Goal: Information Seeking & Learning: Learn about a topic

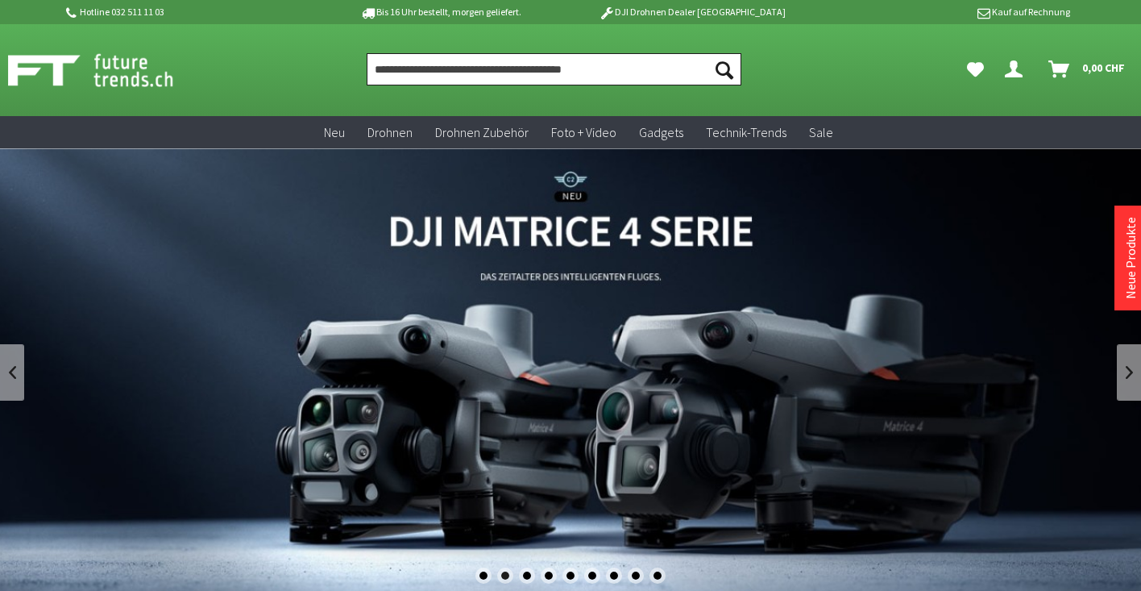
click at [425, 69] on input "Produkt, Marke, Kategorie, EAN, Artikelnummer…" at bounding box center [555, 69] width 376 height 32
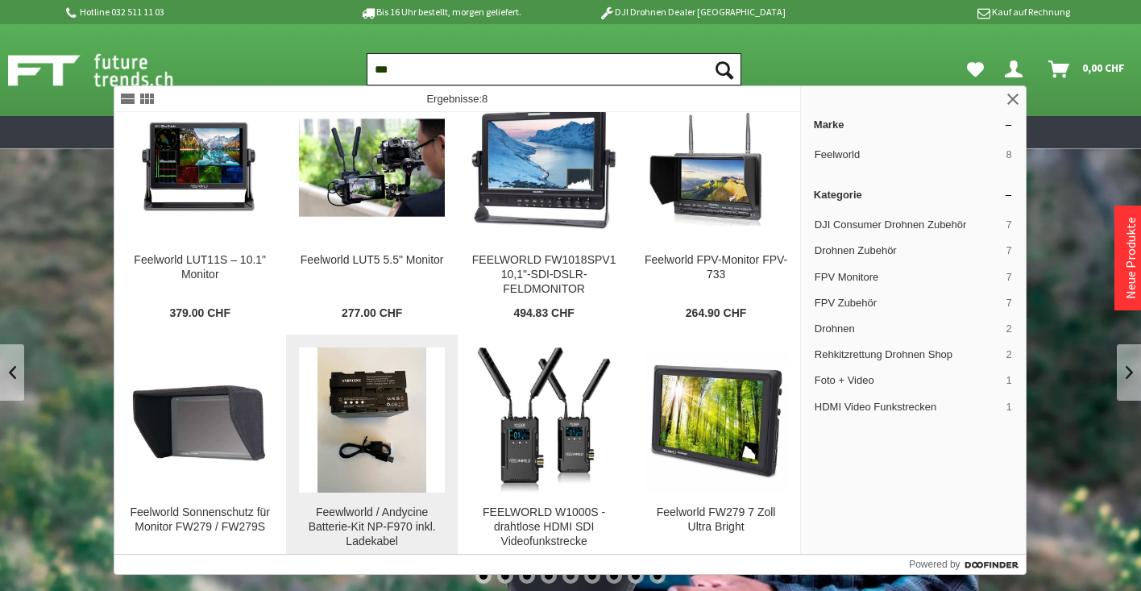
scroll to position [34, 0]
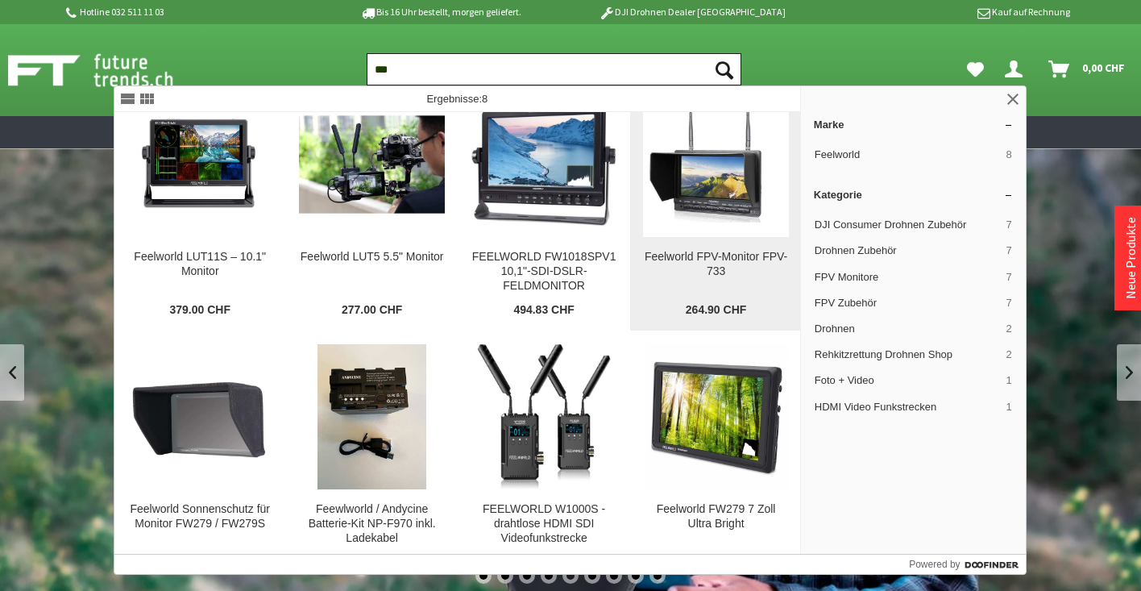
type input "***"
click at [720, 192] on img at bounding box center [715, 164] width 145 height 116
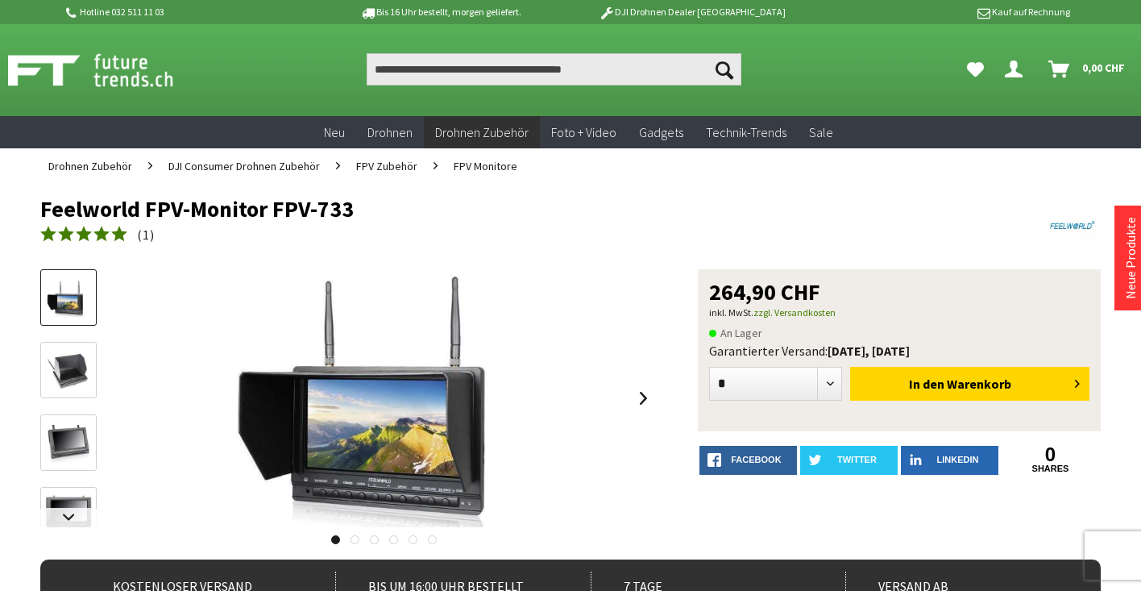
click at [629, 402] on div at bounding box center [384, 398] width 543 height 258
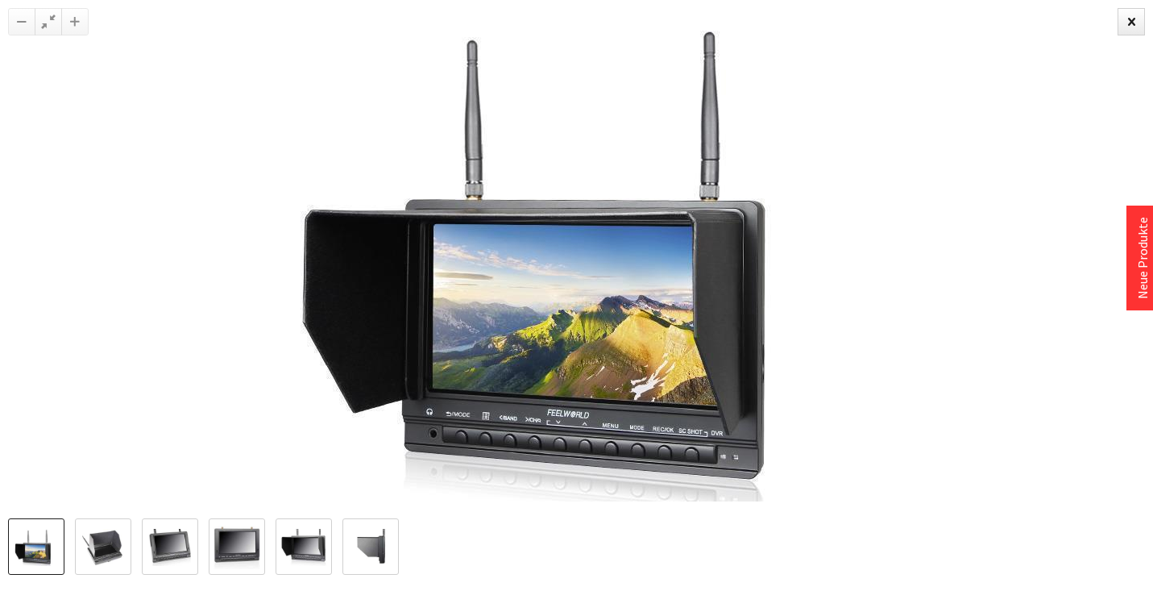
click at [762, 170] on img at bounding box center [577, 260] width 604 height 484
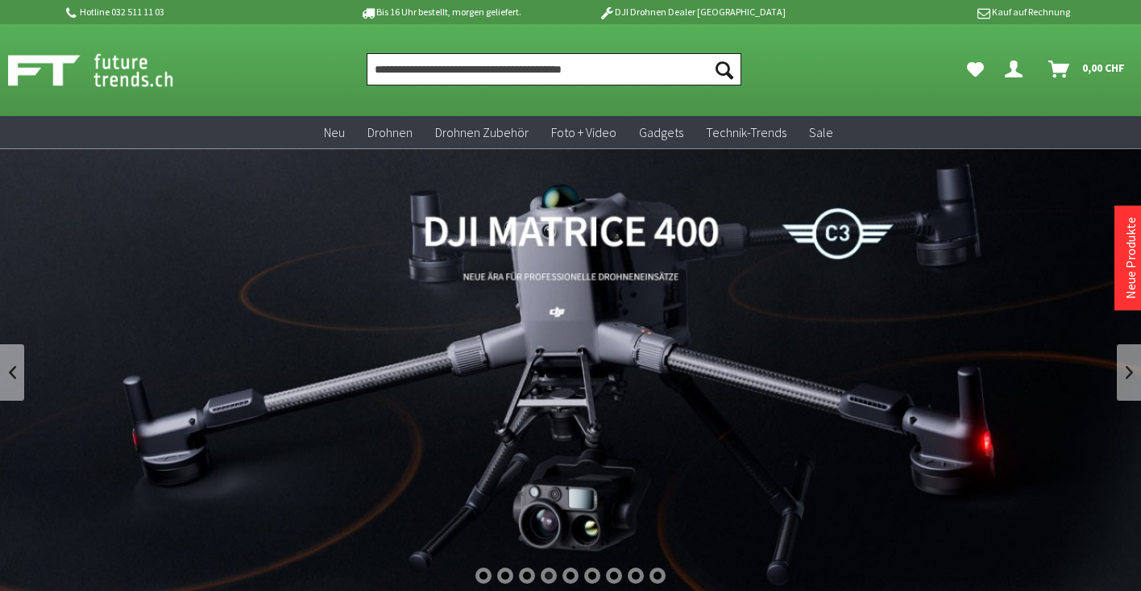
click at [528, 64] on input "Produkt, Marke, Kategorie, EAN, Artikelnummer…" at bounding box center [555, 69] width 376 height 32
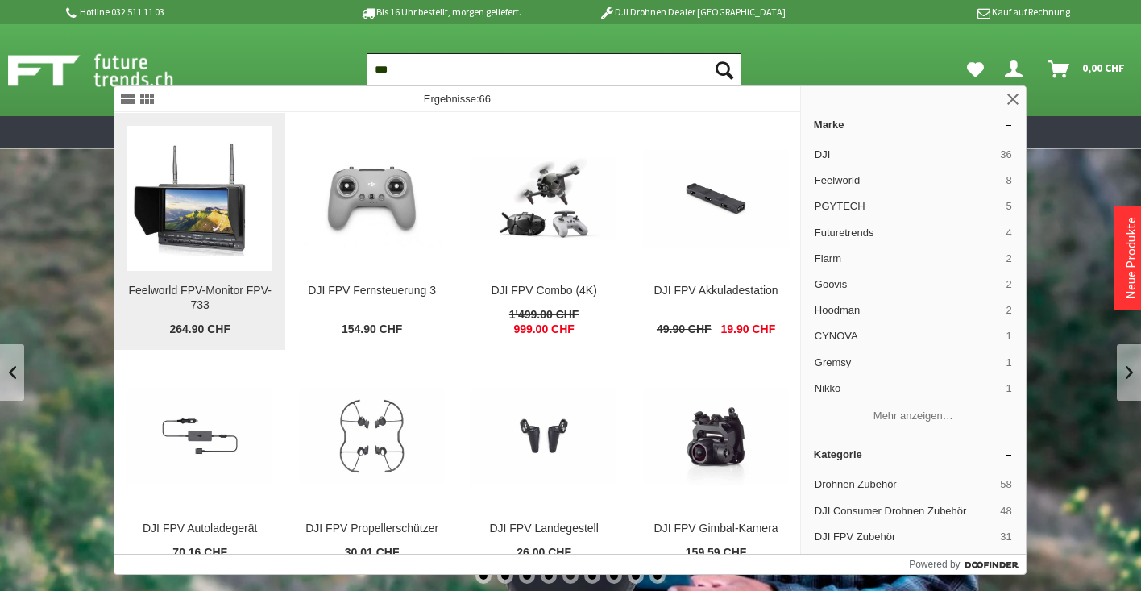
type input "***"
click at [192, 226] on img at bounding box center [199, 198] width 145 height 116
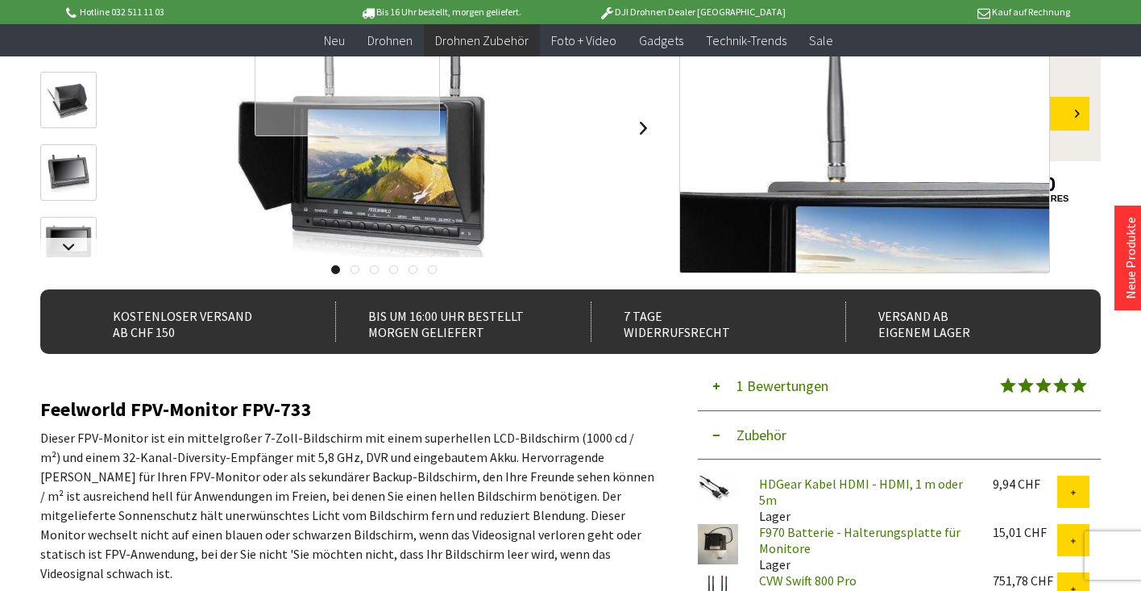
scroll to position [241, 0]
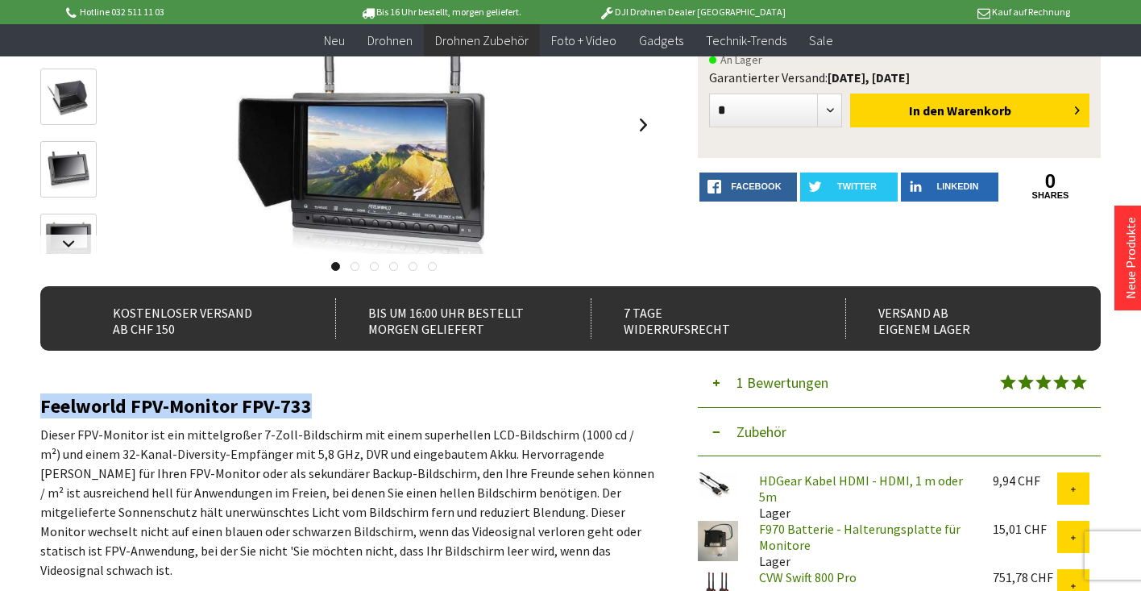
drag, startPoint x: 307, startPoint y: 406, endPoint x: 40, endPoint y: 413, distance: 266.9
click at [40, 413] on h2 "Feelworld FPV-Monitor FPV-733" at bounding box center [347, 406] width 615 height 21
copy h2 "Feelworld FPV-Monitor FPV-733"
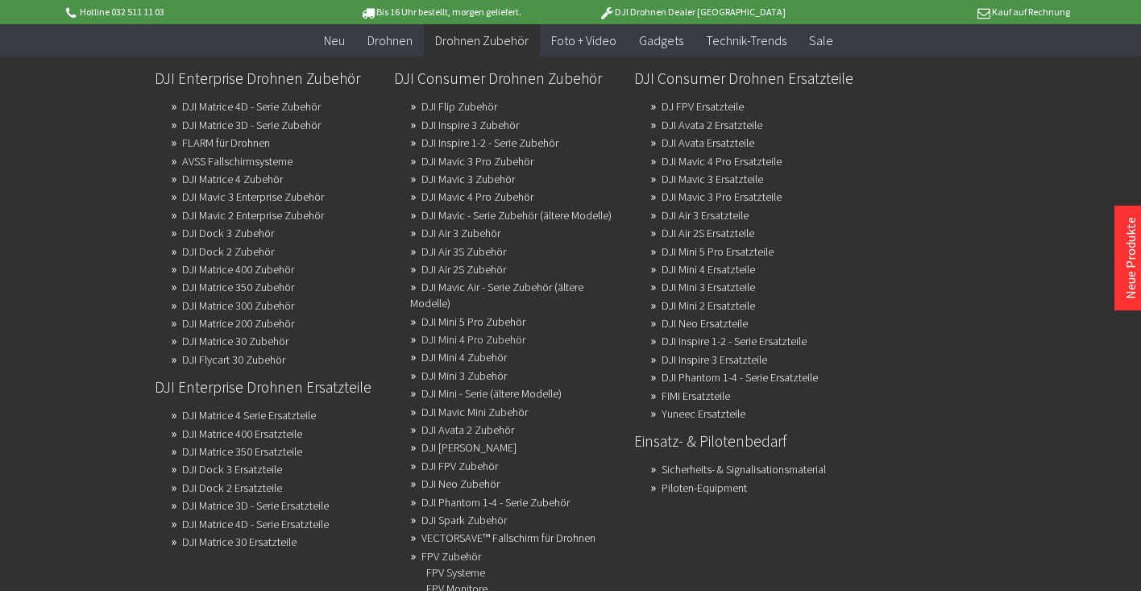
scroll to position [509, 0]
click at [496, 43] on span "Drohnen Zubehör" at bounding box center [481, 40] width 93 height 16
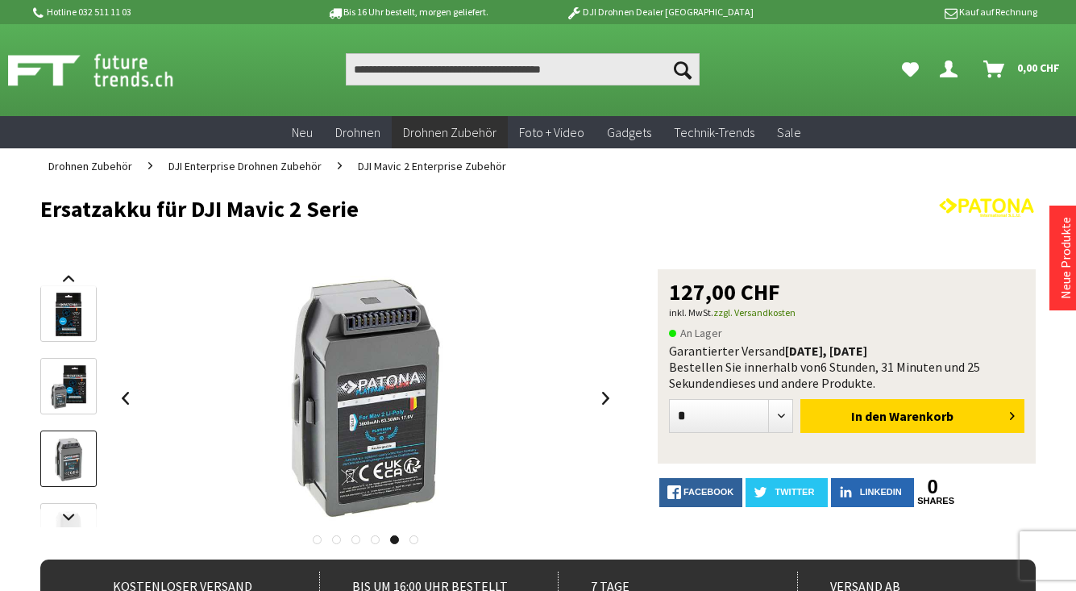
scroll to position [41, 0]
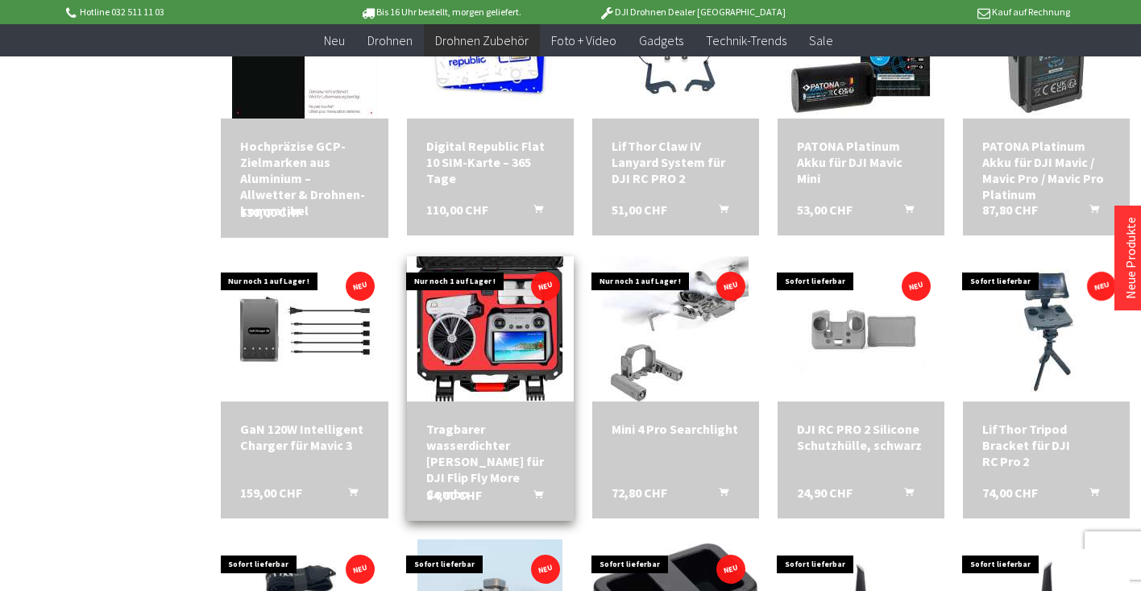
scroll to position [2865, 0]
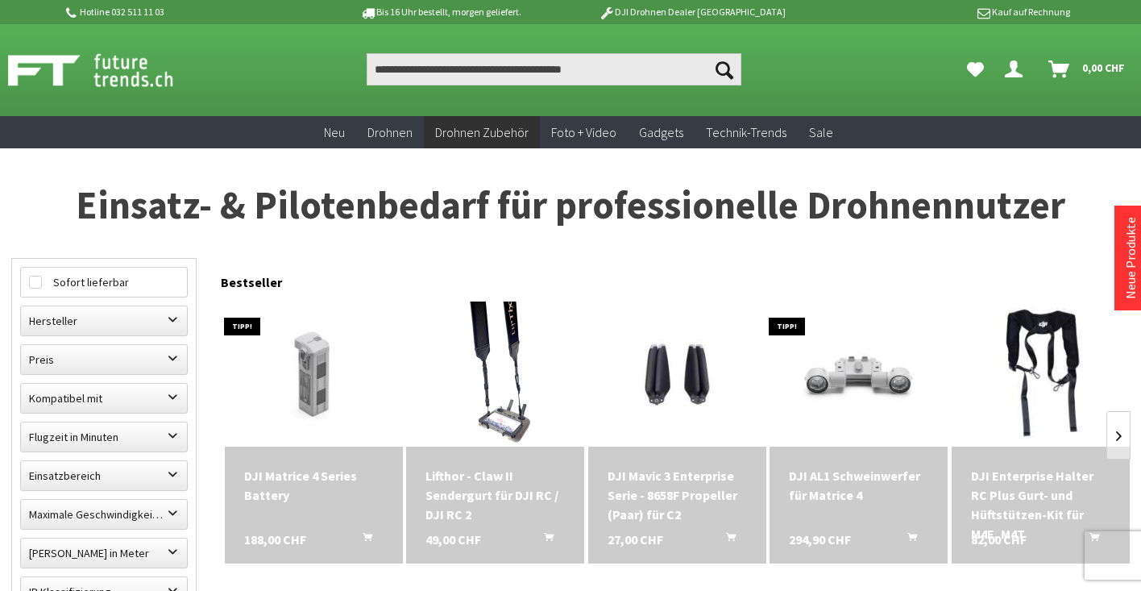
scroll to position [562, 0]
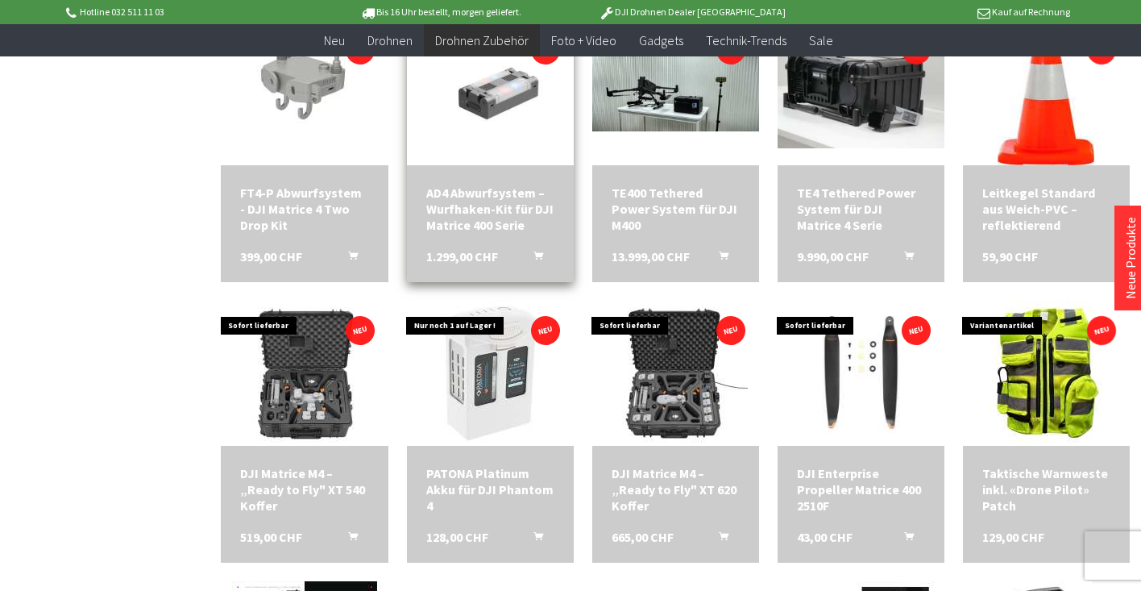
scroll to position [1920, 0]
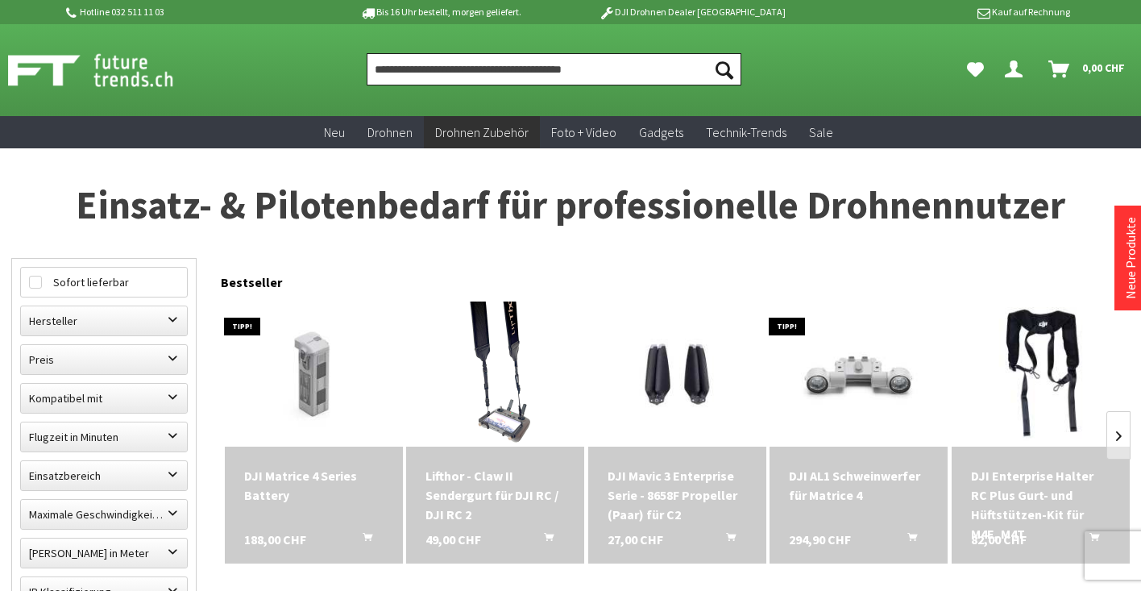
click at [459, 68] on input "Produkt, Marke, Kategorie, EAN, Artikelnummer…" at bounding box center [555, 69] width 376 height 32
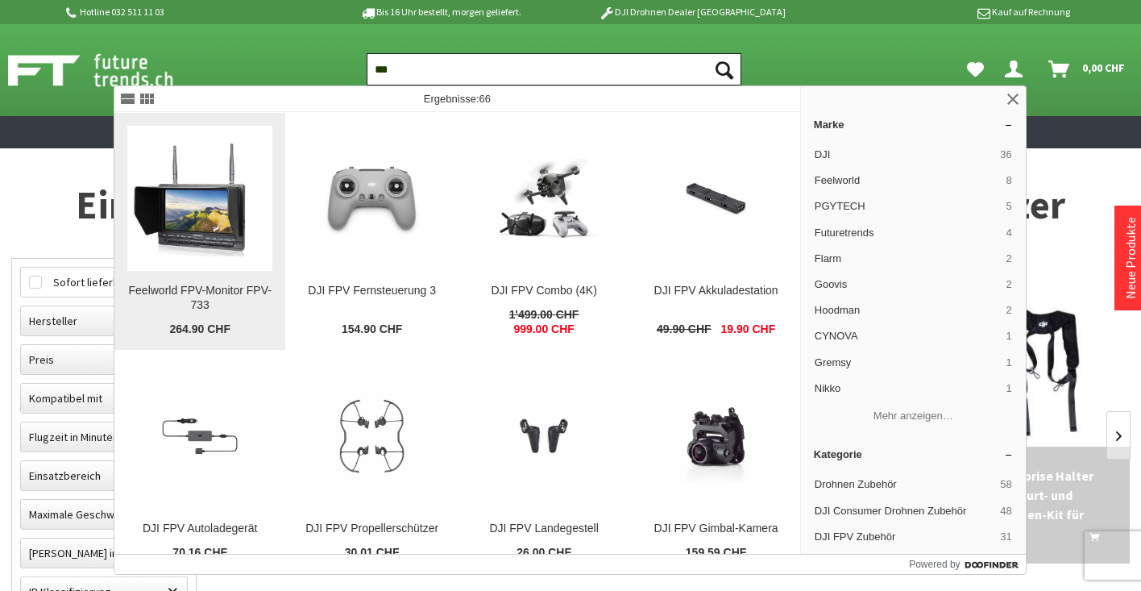
type input "***"
click at [220, 225] on img at bounding box center [199, 198] width 145 height 116
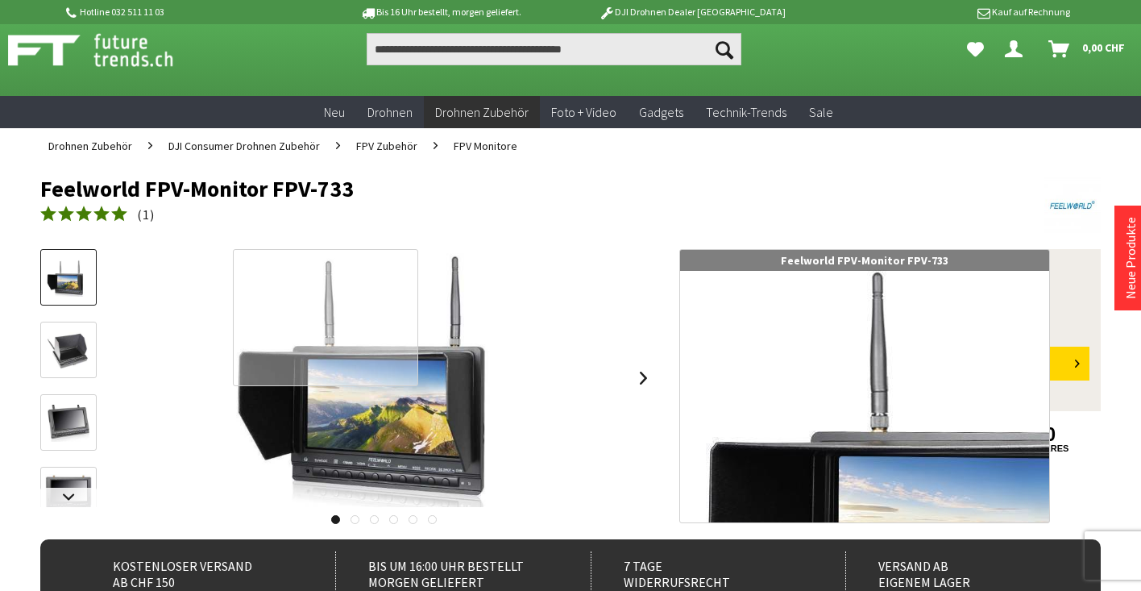
scroll to position [222, 0]
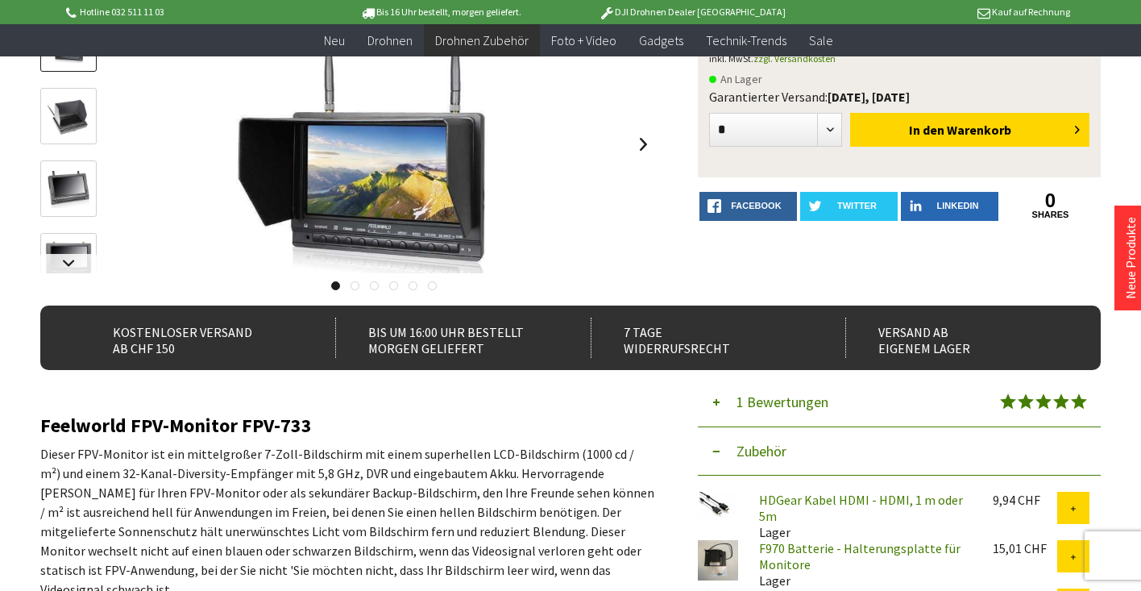
click at [64, 196] on img at bounding box center [68, 189] width 47 height 37
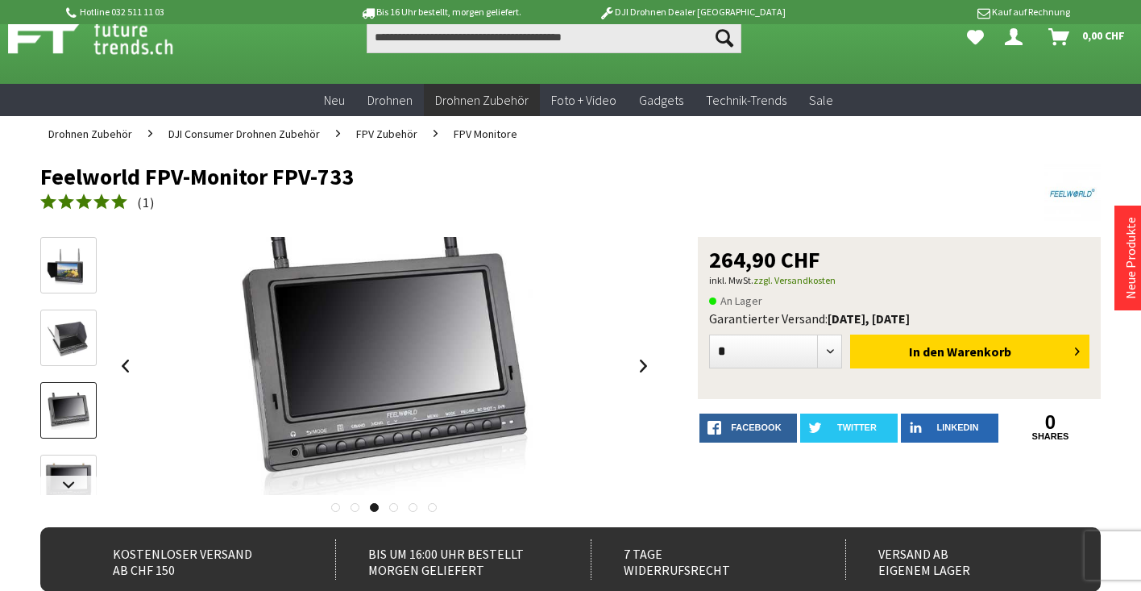
scroll to position [35, 0]
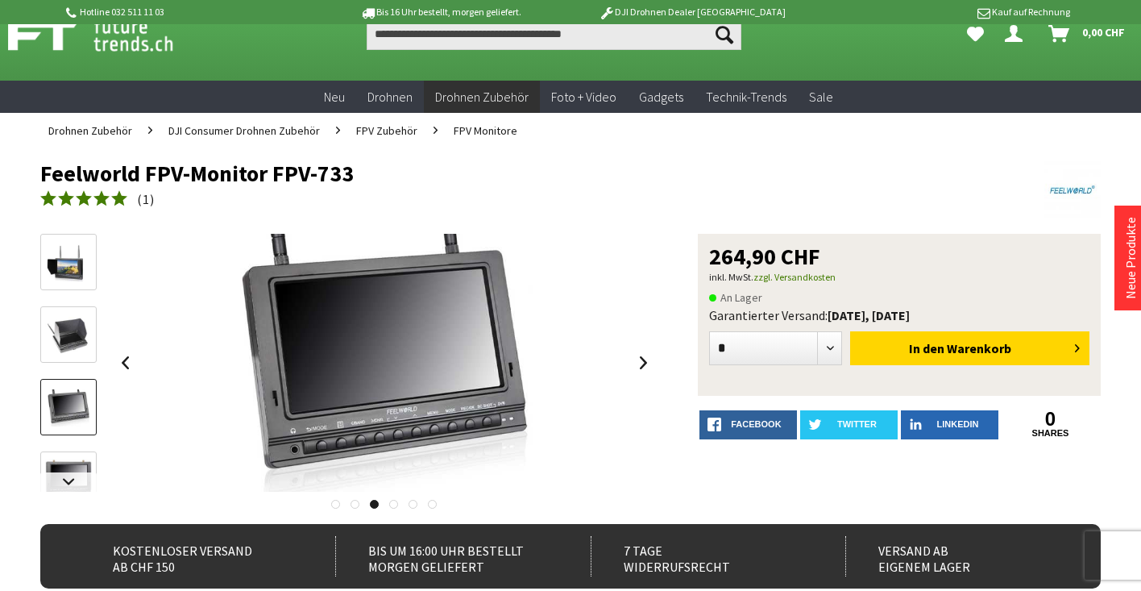
click at [60, 408] on img at bounding box center [68, 407] width 47 height 37
click at [63, 262] on img at bounding box center [68, 262] width 47 height 37
